Goal: Information Seeking & Learning: Find specific page/section

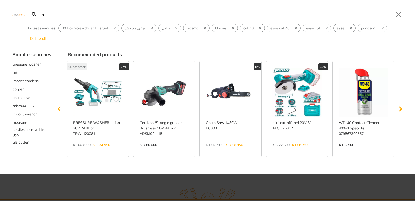
type input "ha"
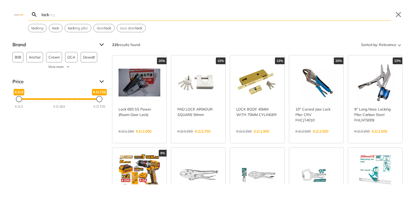
type input "lock"
click at [148, 136] on link "View more →" at bounding box center [140, 136] width 42 height 0
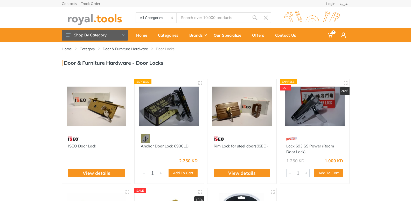
click at [219, 12] on input "Site search" at bounding box center [213, 17] width 73 height 11
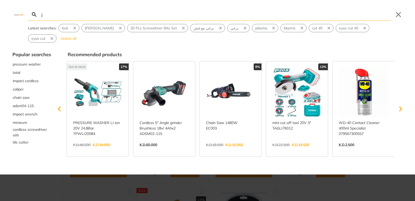
type input "jo"
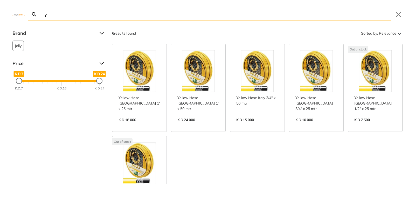
type input "jlly"
click at [267, 125] on link "View more →" at bounding box center [257, 125] width 42 height 0
drag, startPoint x: 211, startPoint y: 19, endPoint x: 162, endPoint y: 16, distance: 48.6
click at [162, 16] on body "0 0" at bounding box center [207, 100] width 415 height 201
drag, startPoint x: 170, startPoint y: 19, endPoint x: 0, endPoint y: 21, distance: 169.7
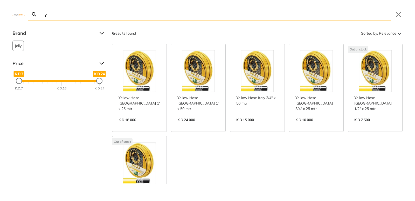
click at [0, 21] on div "jlly Search Submit Close Brand Jolly 6 Price K.D.7 K.D.7 K.D.24 K.D.24 K.D.7 K.…" at bounding box center [207, 100] width 415 height 201
